Goal: Obtain resource: Download file/media

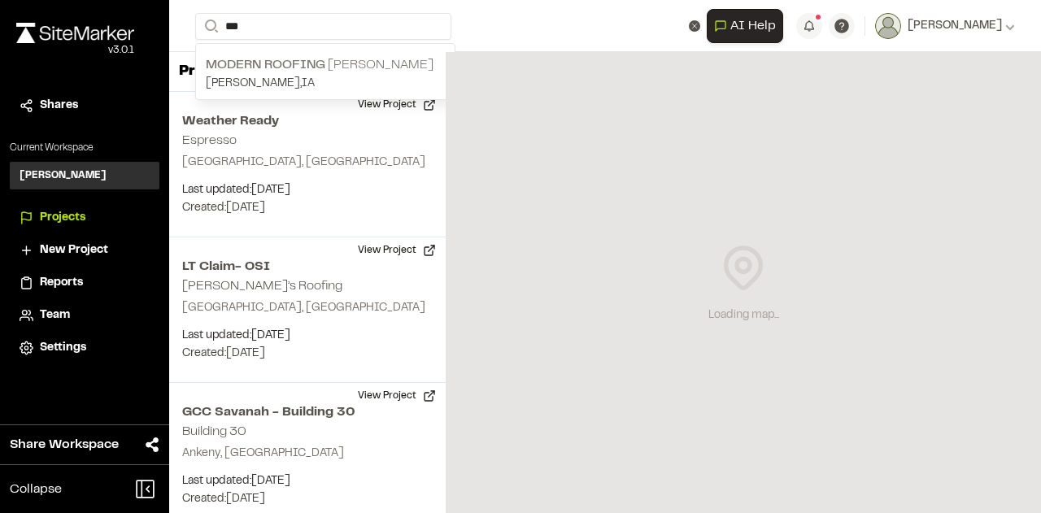
type input "***"
click at [273, 59] on span "Modern Roofing" at bounding box center [266, 64] width 120 height 11
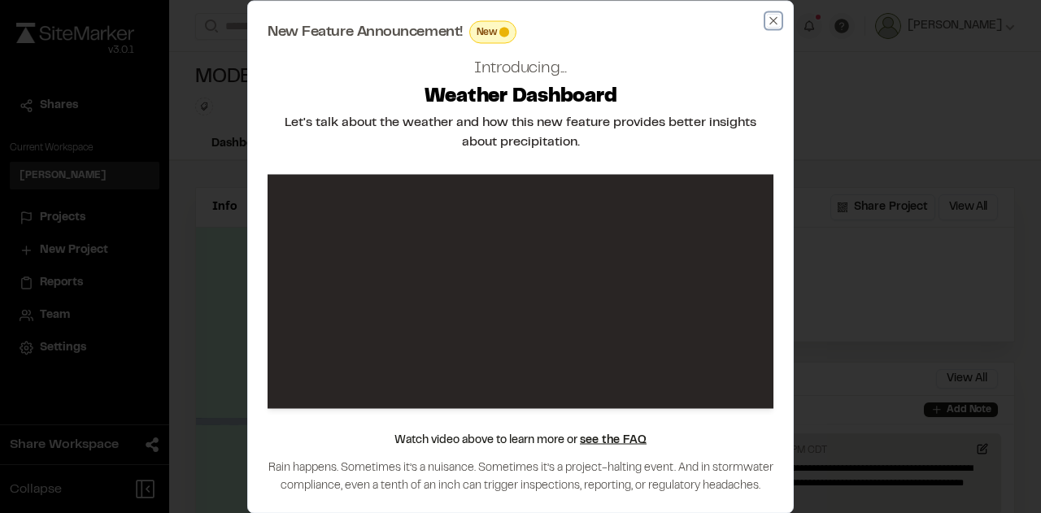
click at [771, 19] on icon "button" at bounding box center [773, 20] width 13 height 13
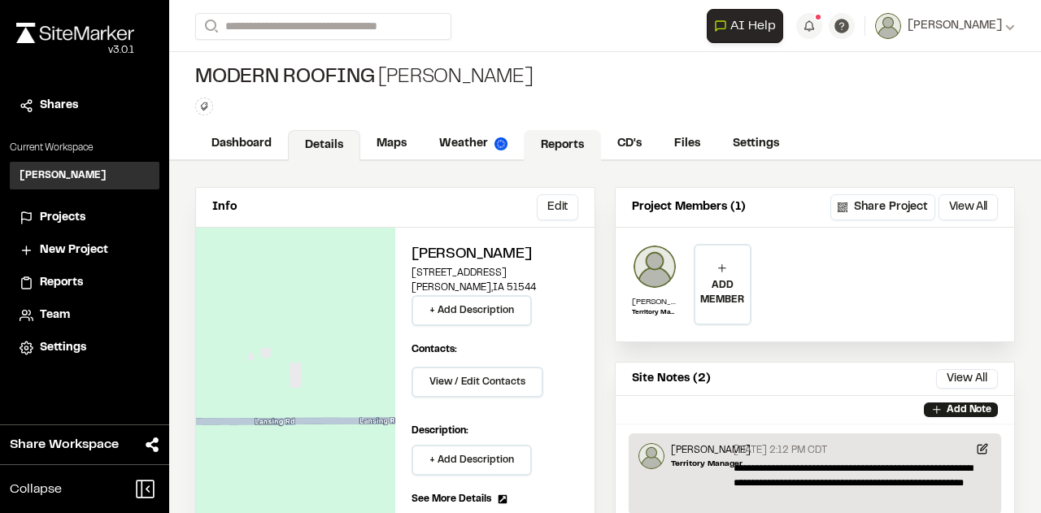
click at [567, 150] on link "Reports" at bounding box center [562, 145] width 77 height 31
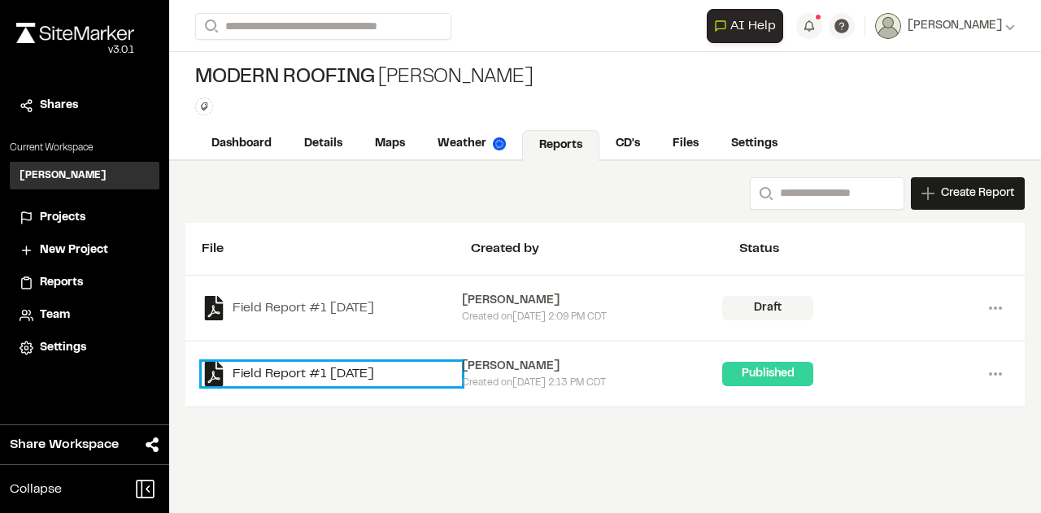
click at [377, 380] on link "Field Report #1 [DATE]" at bounding box center [332, 374] width 260 height 24
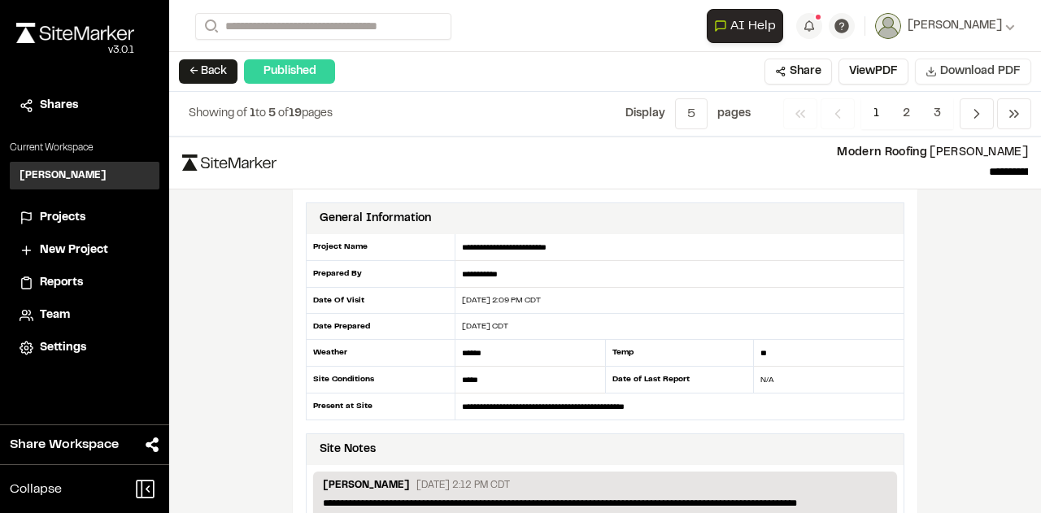
click at [983, 70] on span "Download PDF" at bounding box center [980, 72] width 81 height 18
